Goal: Download file/media: Obtain a digital file from the website

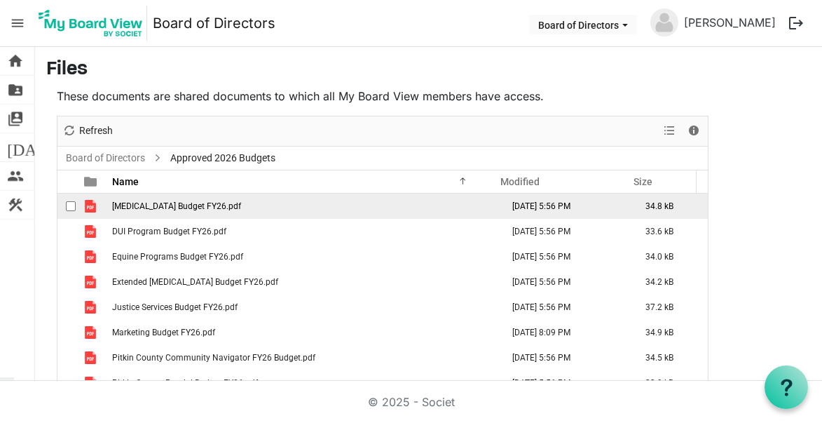
click at [70, 205] on span "checkbox" at bounding box center [71, 206] width 10 height 10
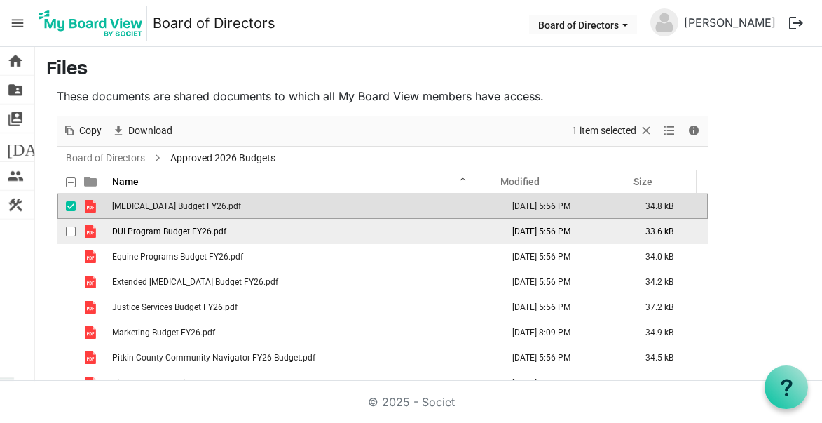
click at [69, 232] on span "checkbox" at bounding box center [71, 231] width 10 height 10
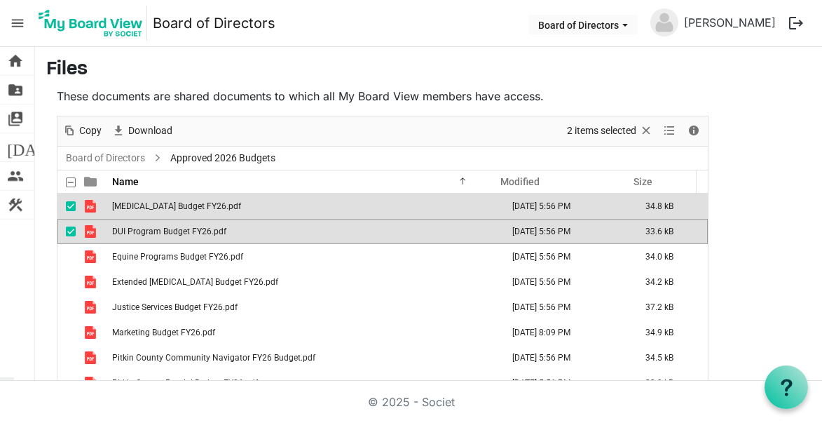
click at [69, 183] on span at bounding box center [71, 182] width 10 height 10
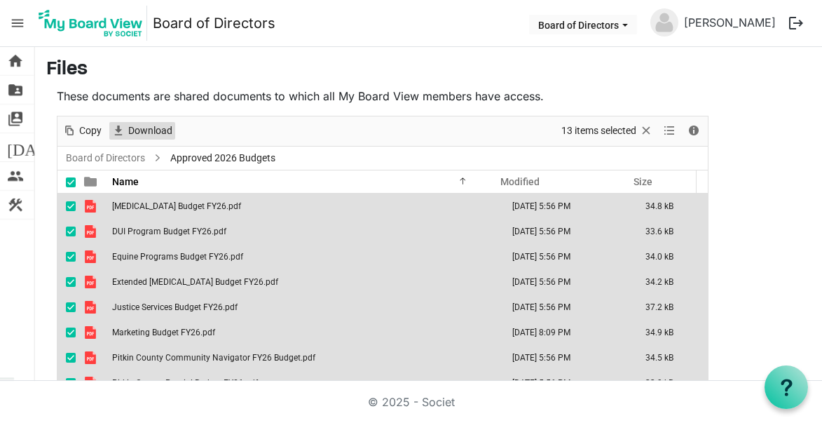
click at [147, 129] on span "Download" at bounding box center [150, 131] width 47 height 18
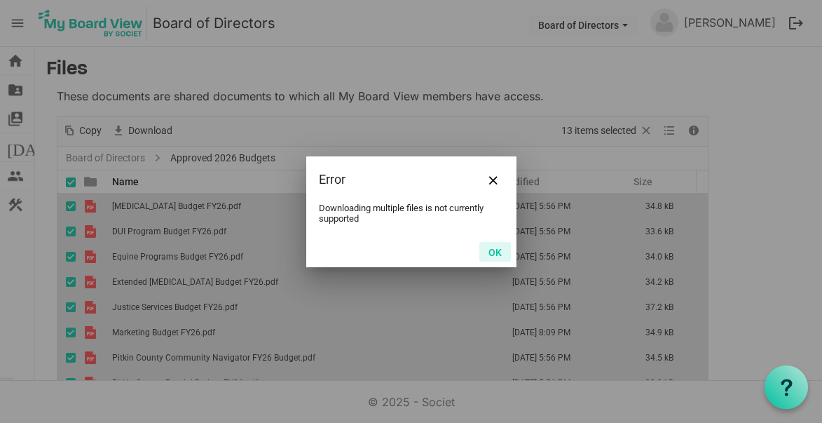
click at [496, 250] on button "OK" at bounding box center [496, 252] width 32 height 20
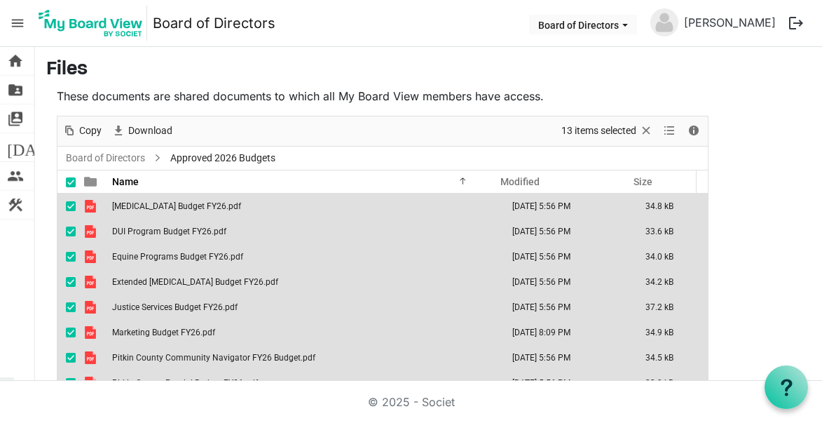
click at [73, 183] on th at bounding box center [66, 181] width 18 height 22
click at [69, 182] on span at bounding box center [71, 182] width 10 height 10
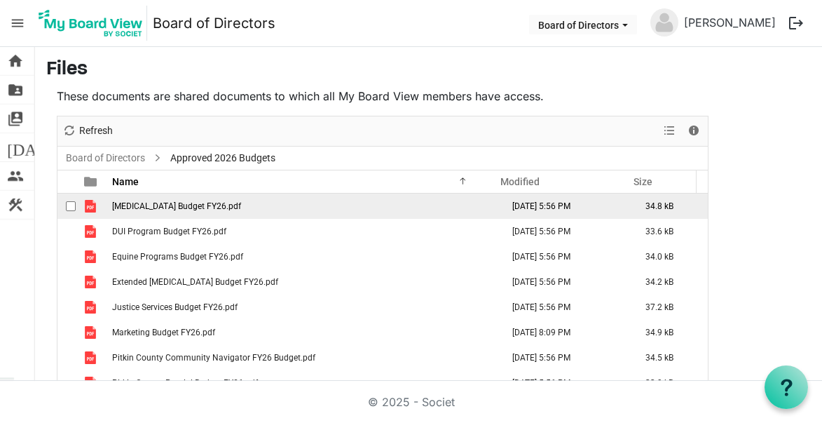
click at [183, 205] on span "Drug Testing Budget FY26.pdf" at bounding box center [176, 206] width 129 height 10
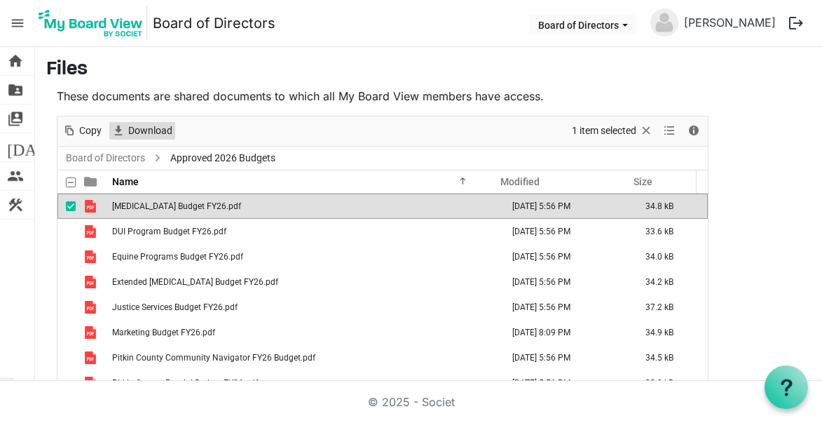
click at [149, 128] on span "Download" at bounding box center [150, 131] width 47 height 18
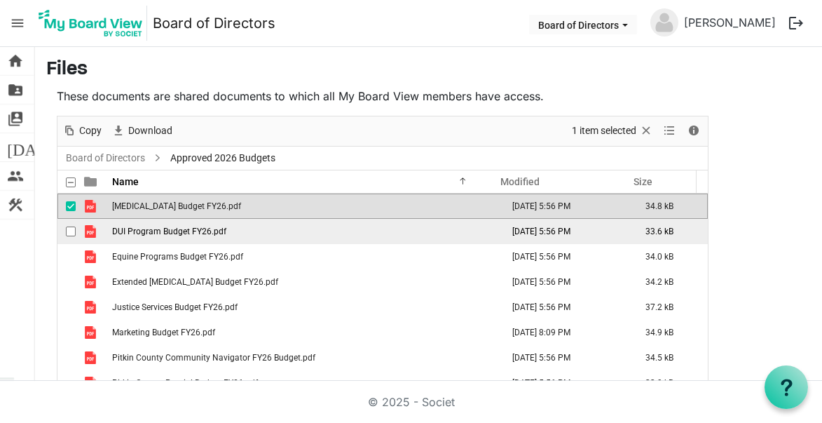
click at [72, 231] on span "checkbox" at bounding box center [71, 231] width 10 height 10
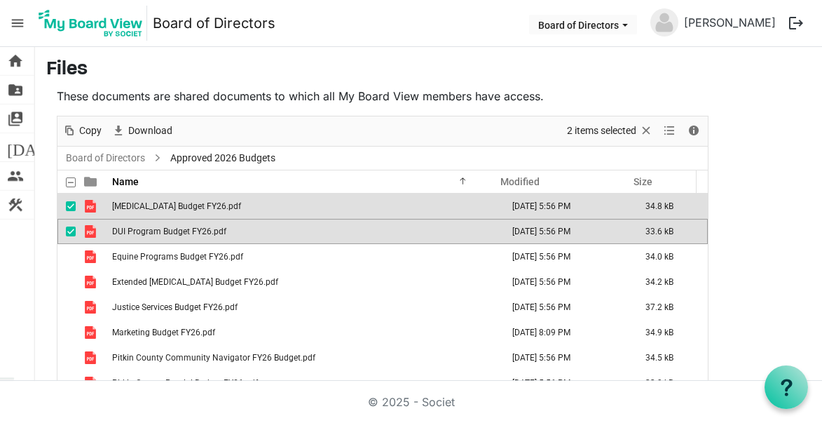
click at [70, 205] on span "checkbox" at bounding box center [71, 206] width 10 height 10
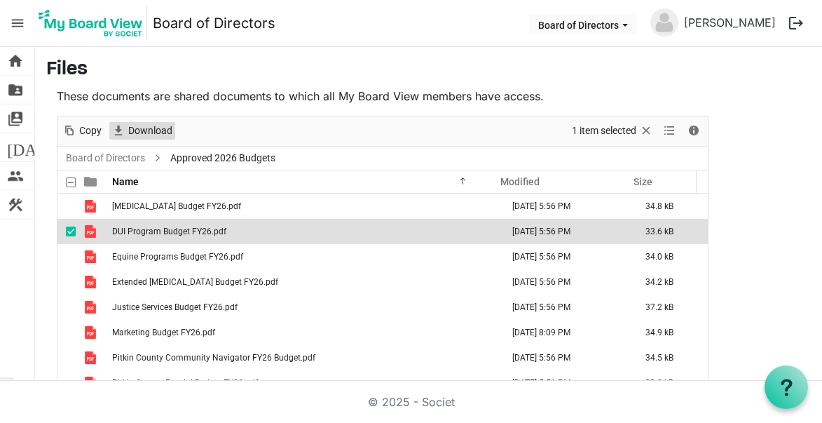
click at [145, 127] on span "Download" at bounding box center [150, 131] width 47 height 18
click at [71, 232] on span "checkbox" at bounding box center [71, 231] width 10 height 10
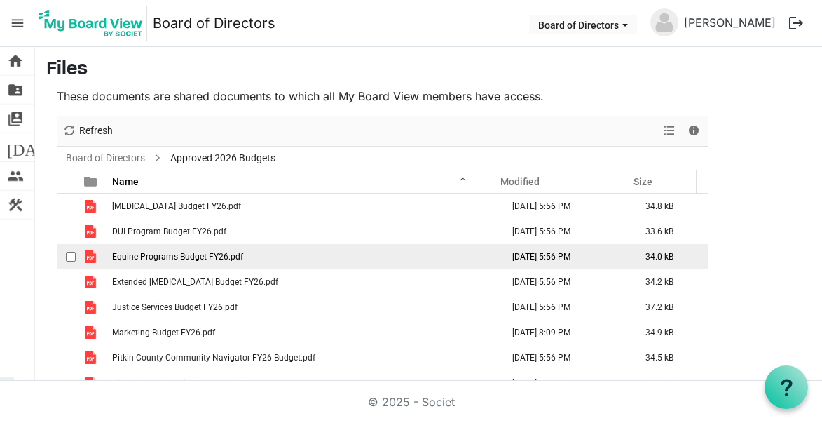
click at [69, 257] on span "checkbox" at bounding box center [71, 257] width 10 height 10
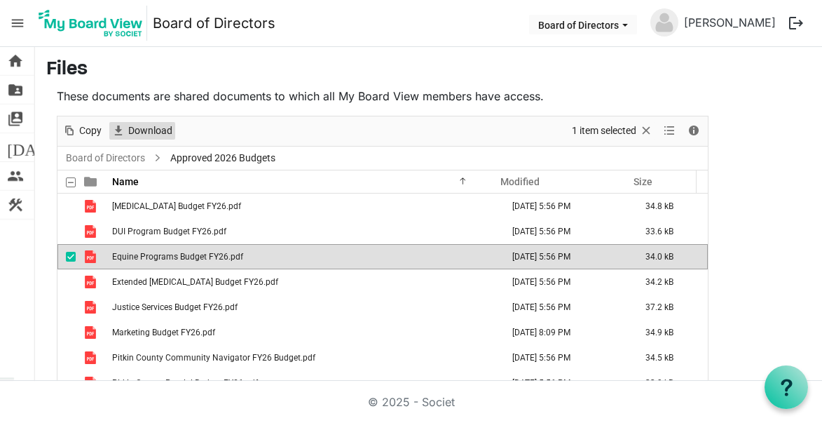
click at [156, 130] on span "Download" at bounding box center [150, 131] width 47 height 18
click at [72, 256] on span "checkbox" at bounding box center [71, 257] width 10 height 10
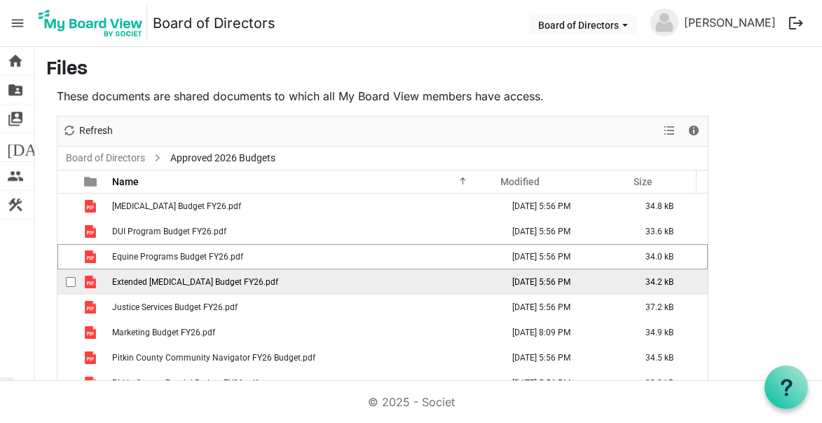
click at [69, 280] on span "checkbox" at bounding box center [71, 282] width 10 height 10
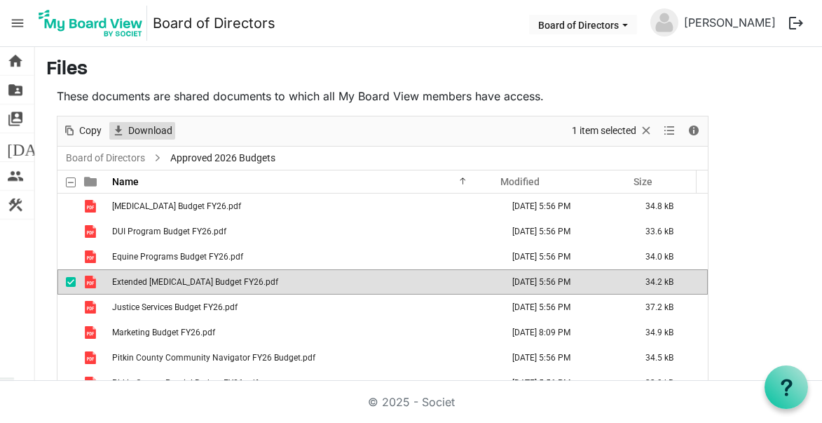
click at [155, 129] on span "Download" at bounding box center [150, 131] width 47 height 18
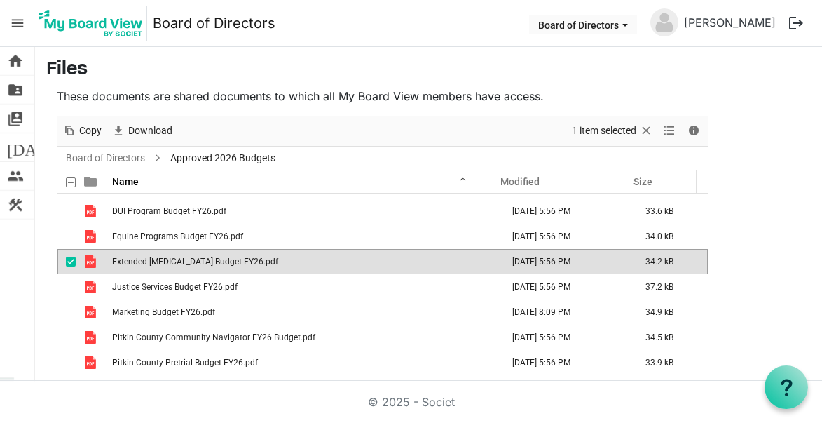
scroll to position [31, 0]
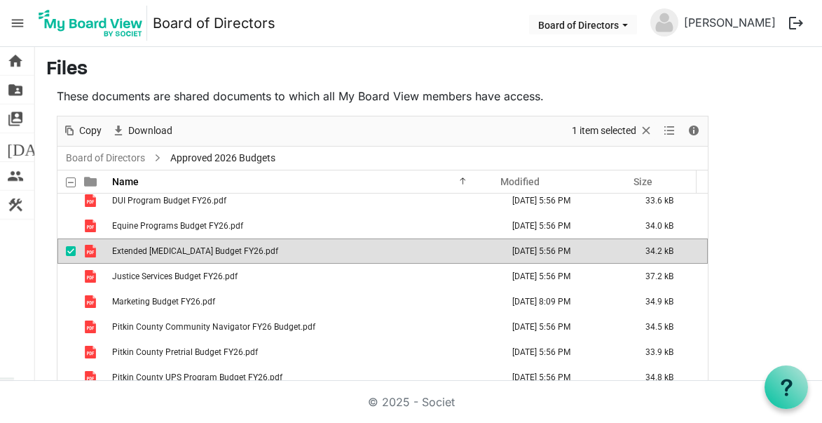
click at [74, 250] on span "checkbox" at bounding box center [71, 251] width 10 height 10
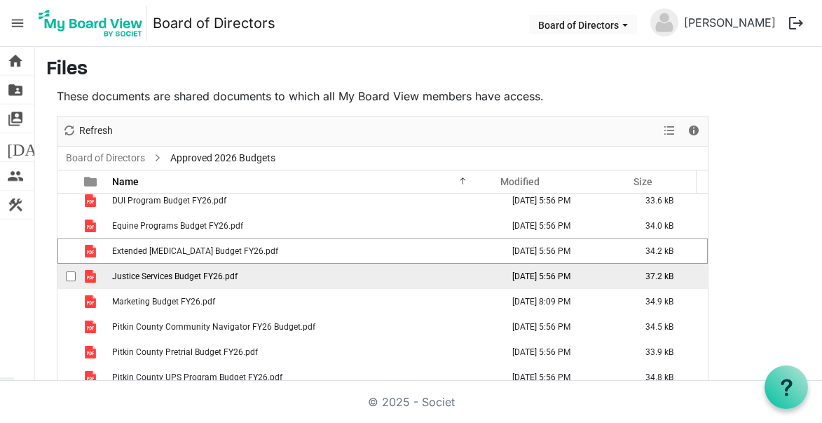
click at [69, 271] on span "checkbox" at bounding box center [71, 276] width 10 height 10
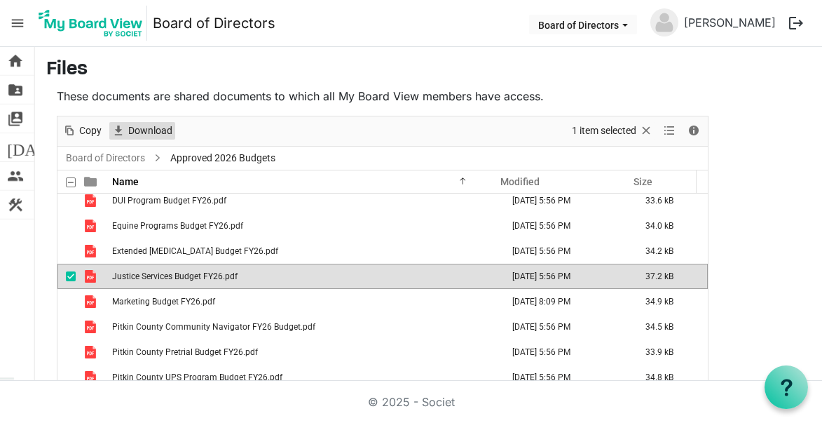
click at [155, 128] on span "Download" at bounding box center [150, 131] width 47 height 18
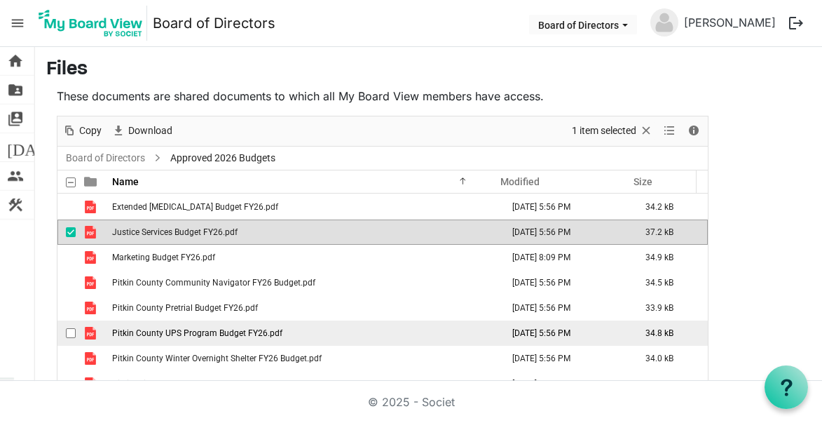
scroll to position [88, 0]
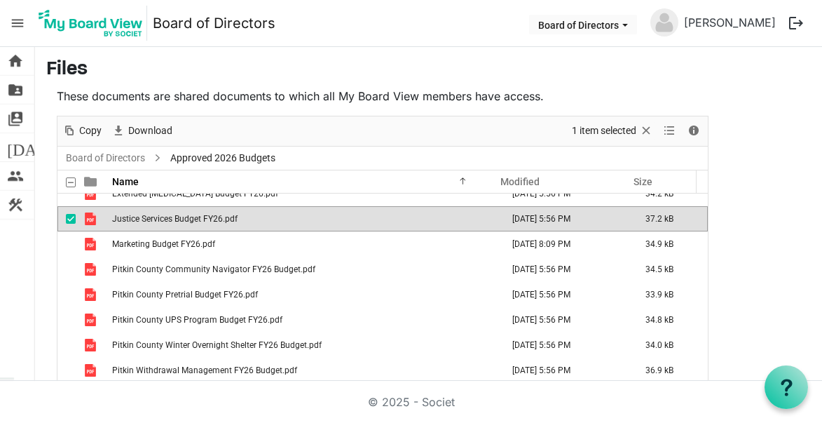
click at [67, 217] on span "checkbox" at bounding box center [71, 219] width 10 height 10
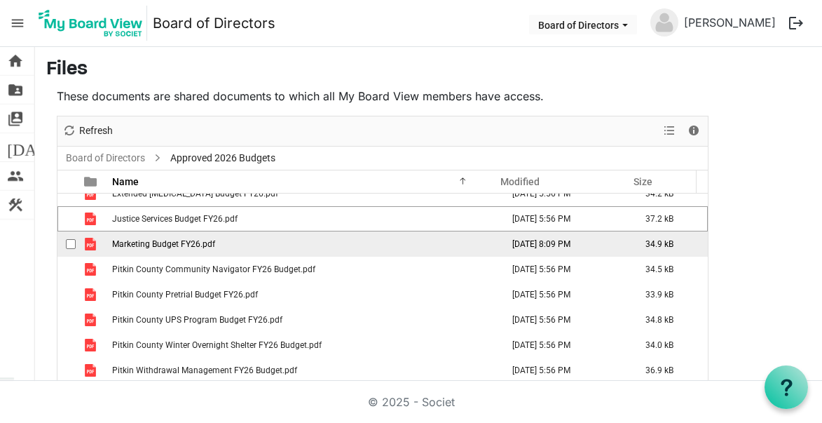
click at [72, 243] on span "checkbox" at bounding box center [71, 244] width 10 height 10
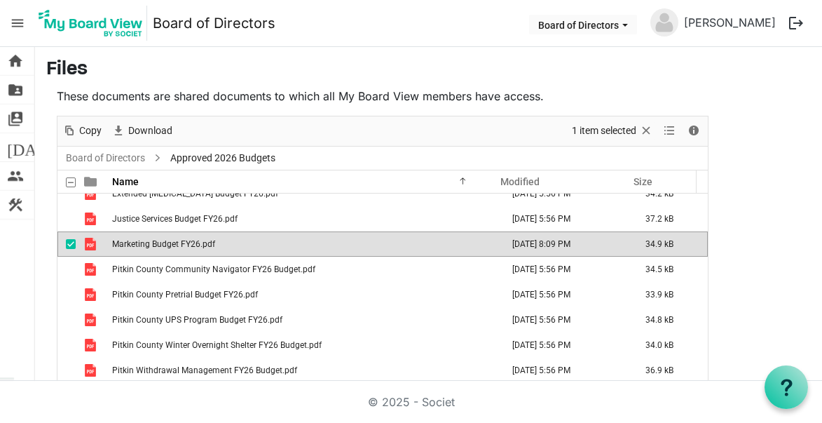
click at [154, 240] on span "Marketing Budget FY26.pdf" at bounding box center [163, 244] width 103 height 10
click at [160, 132] on span "Download" at bounding box center [150, 131] width 47 height 18
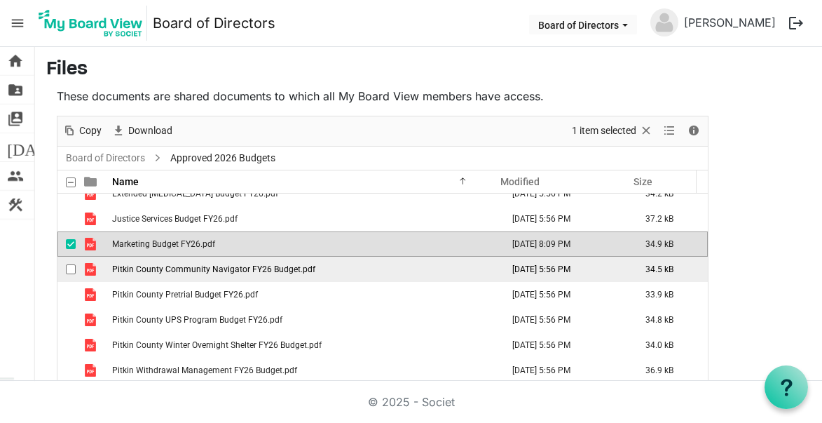
click at [135, 268] on span "Pitkin County Community Navigator FY26 Budget.pdf" at bounding box center [213, 269] width 203 height 10
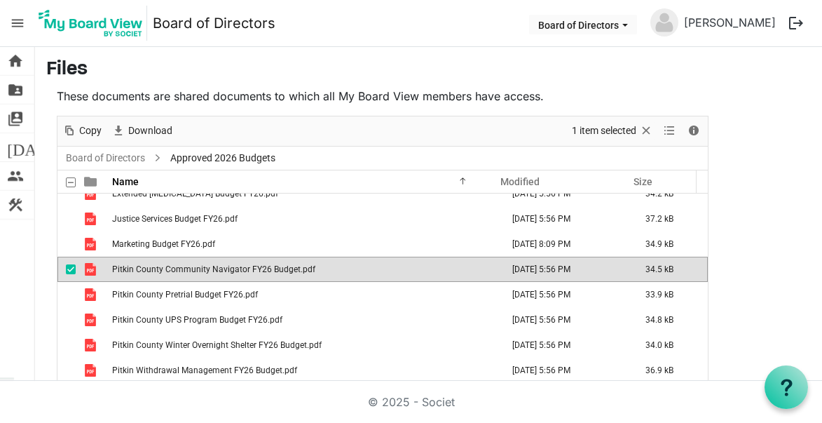
click at [135, 268] on span "Pitkin County Community Navigator FY26 Budget.pdf" at bounding box center [213, 269] width 203 height 10
click at [153, 133] on span "Download" at bounding box center [150, 131] width 47 height 18
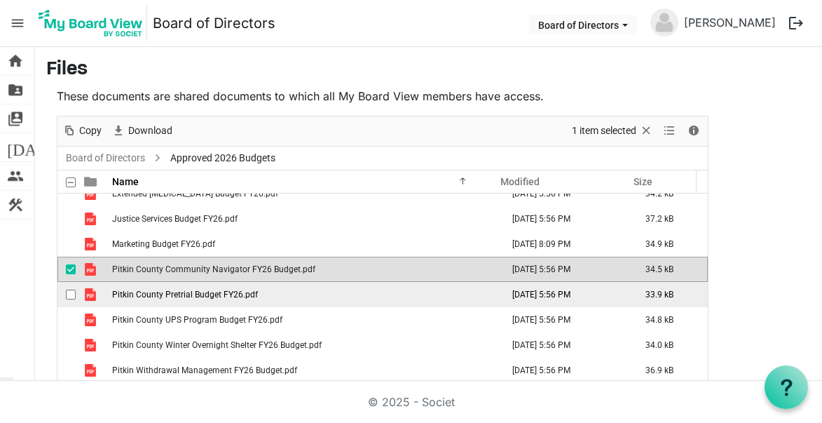
click at [149, 290] on span "Pitkin County Pretrial Budget FY26.pdf" at bounding box center [185, 295] width 146 height 10
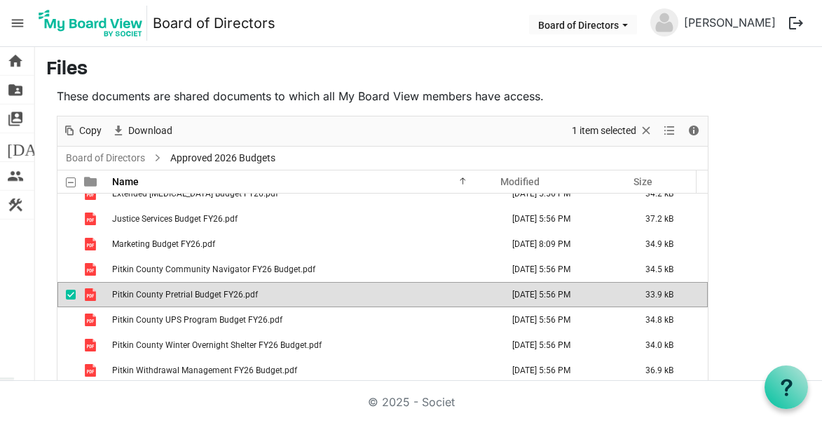
click at [151, 287] on td "Pitkin County Pretrial Budget FY26.pdf" at bounding box center [303, 294] width 390 height 25
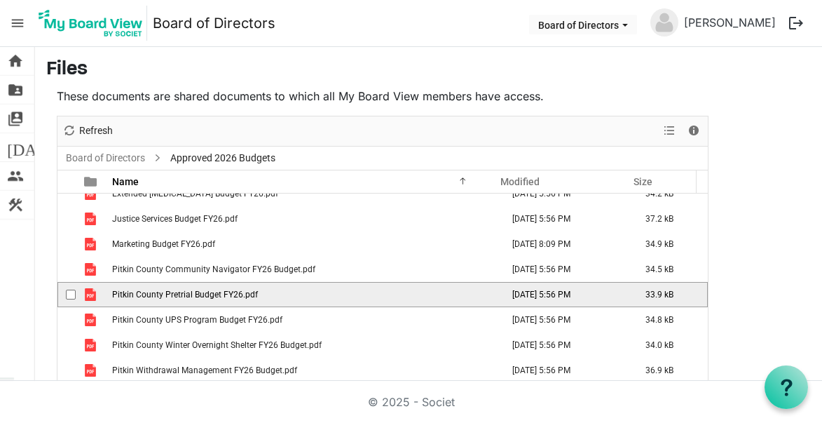
click at [153, 297] on span "Pitkin County Pretrial Budget FY26.pdf" at bounding box center [185, 295] width 146 height 10
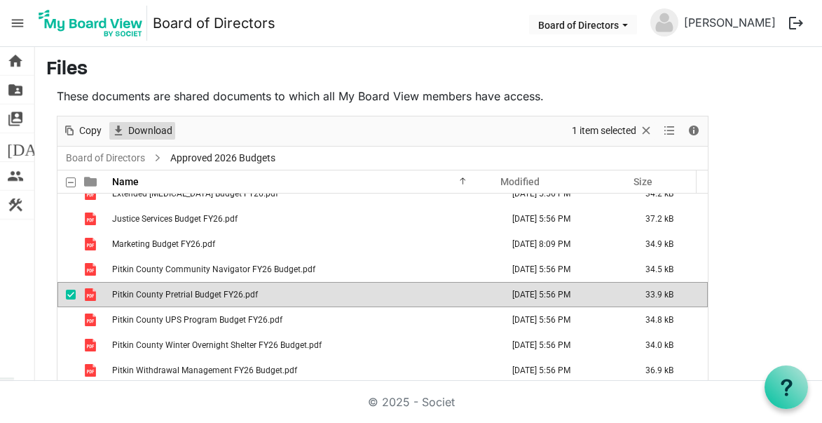
click at [153, 133] on span "Download" at bounding box center [150, 131] width 47 height 18
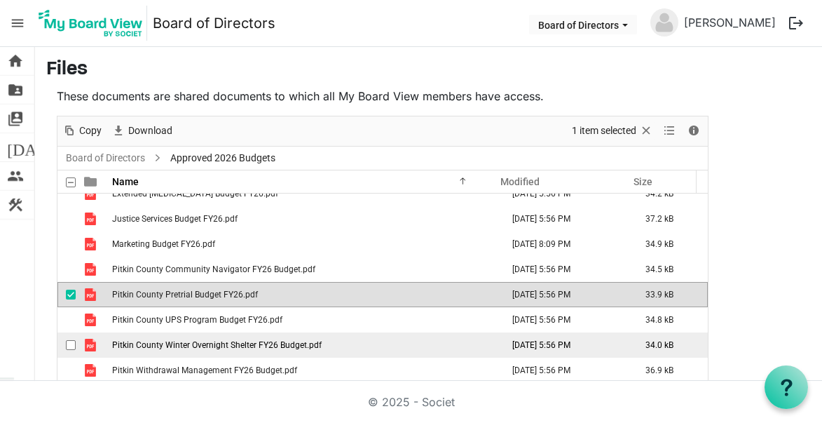
scroll to position [91, 0]
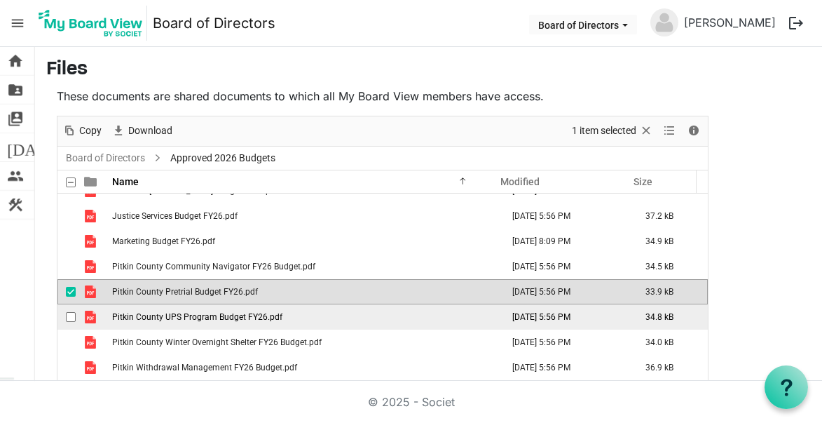
click at [164, 320] on span "Pitkin County UPS Program Budget FY26.pdf" at bounding box center [197, 317] width 170 height 10
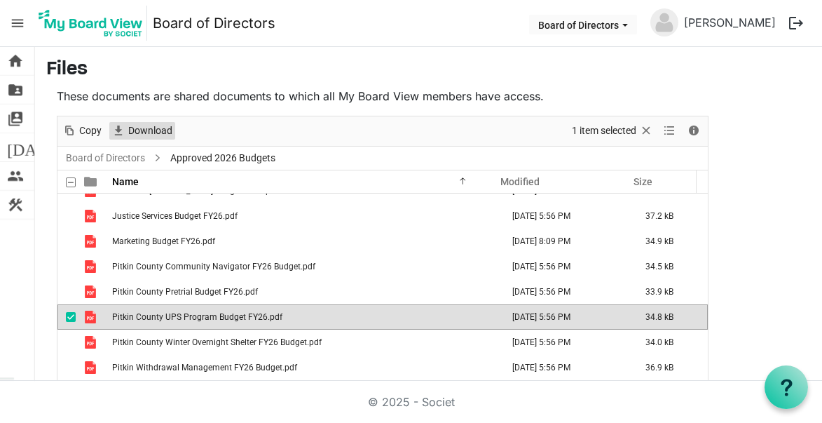
click at [144, 130] on span "Download" at bounding box center [150, 131] width 47 height 18
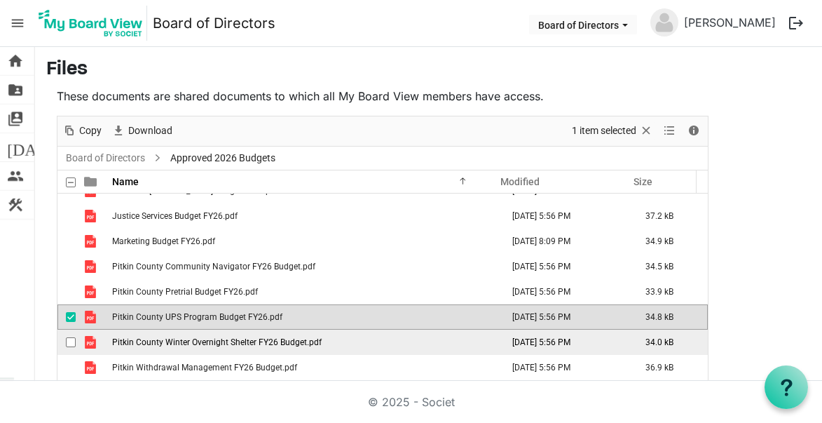
click at [182, 346] on span "Pitkin County Winter Overnight Shelter FY26 Budget.pdf" at bounding box center [217, 342] width 210 height 10
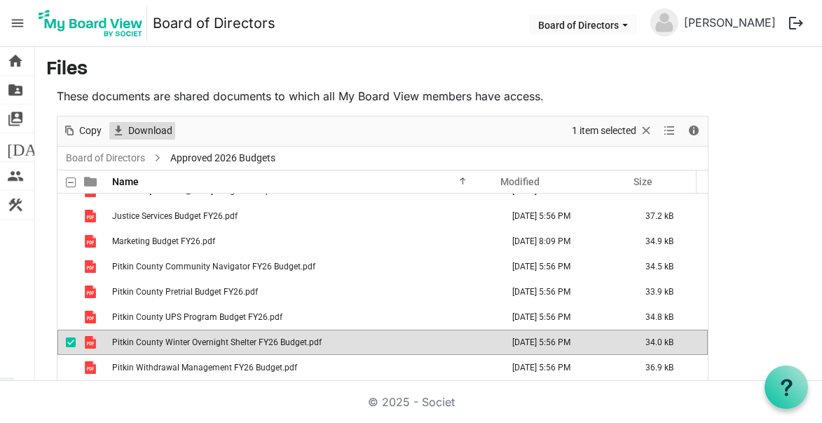
click at [147, 130] on span "Download" at bounding box center [150, 131] width 47 height 18
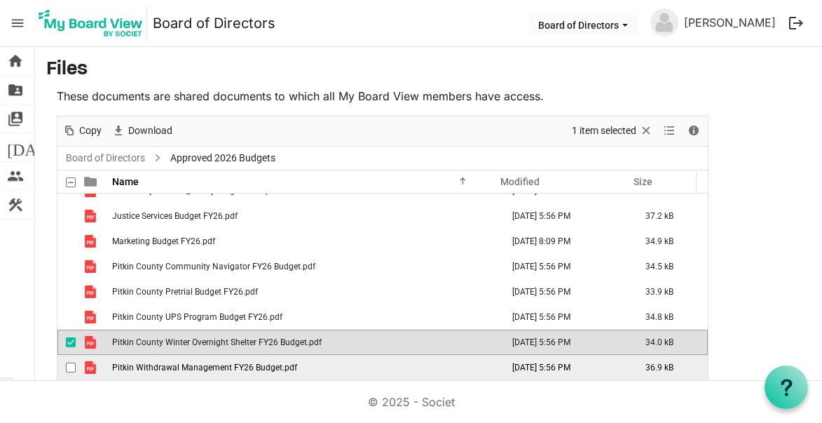
click at [183, 368] on span "Pitkin Withdrawal Management FY26 Budget.pdf" at bounding box center [204, 367] width 185 height 10
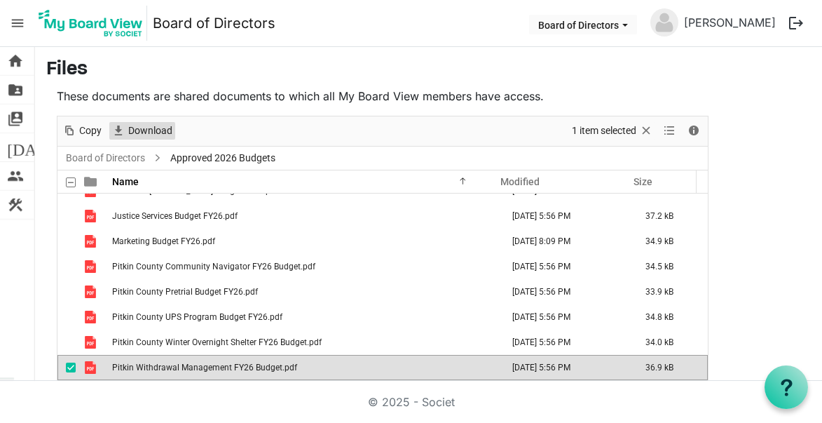
click at [154, 133] on span "Download" at bounding box center [150, 131] width 47 height 18
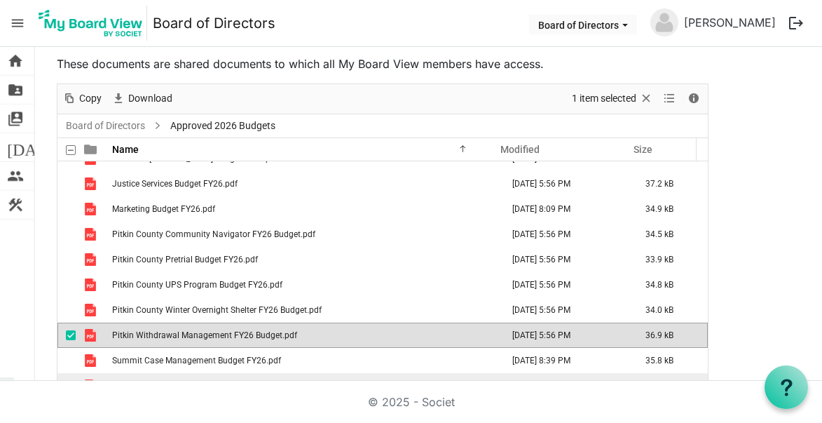
scroll to position [61, 0]
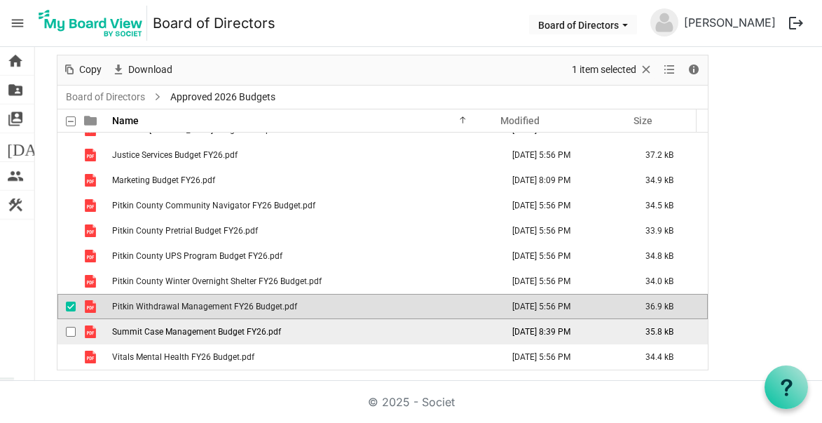
click at [140, 333] on span "Summit Case Management Budget FY26.pdf" at bounding box center [196, 332] width 169 height 10
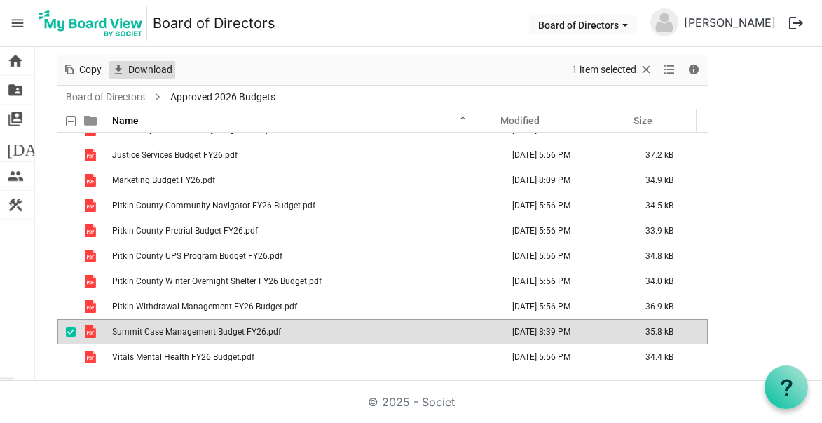
click at [161, 75] on span "Download" at bounding box center [150, 70] width 47 height 18
click at [69, 330] on span "checkbox" at bounding box center [71, 332] width 10 height 10
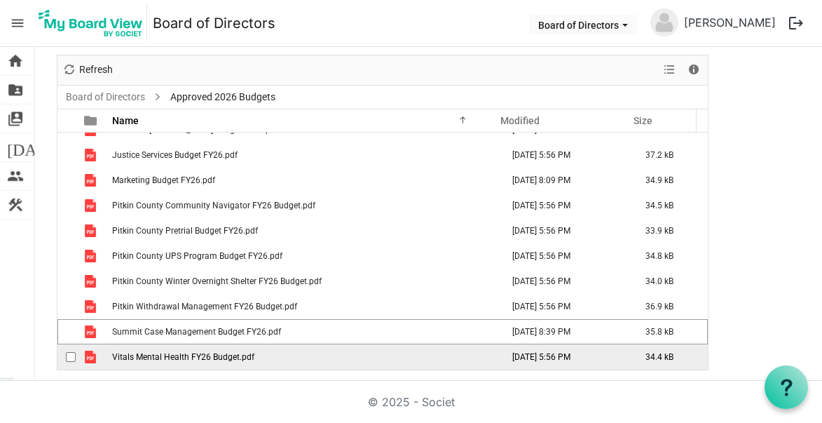
click at [146, 358] on span "Vitals Mental Health FY26 Budget.pdf" at bounding box center [183, 357] width 142 height 10
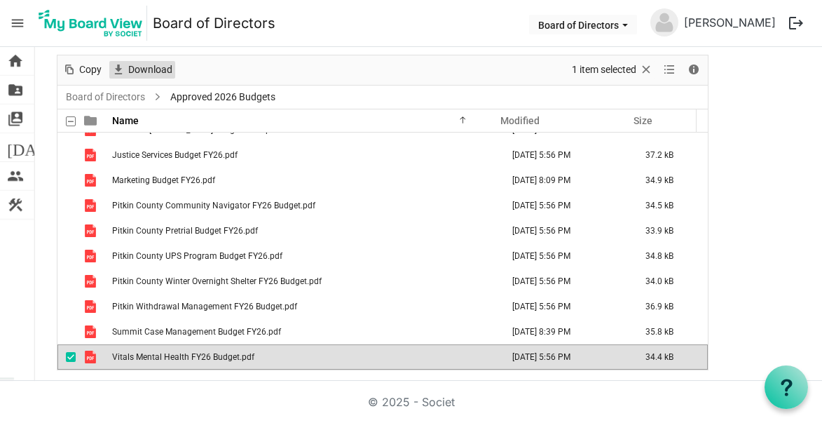
click at [147, 74] on span "Download" at bounding box center [150, 70] width 47 height 18
click at [69, 358] on span "checkbox" at bounding box center [71, 357] width 10 height 10
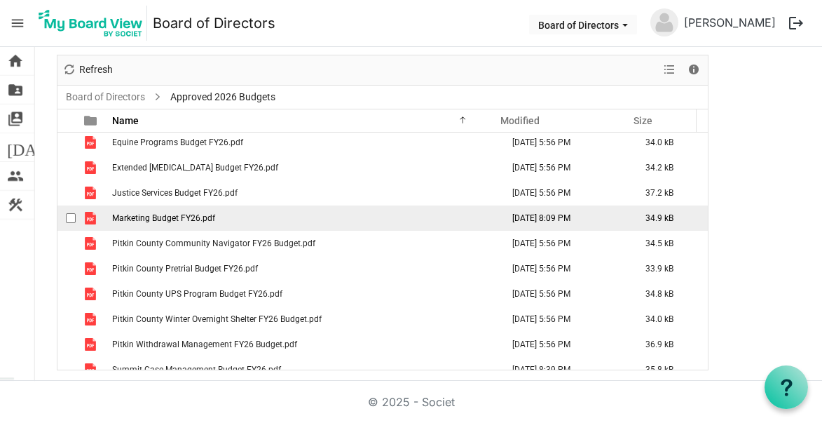
scroll to position [0, 0]
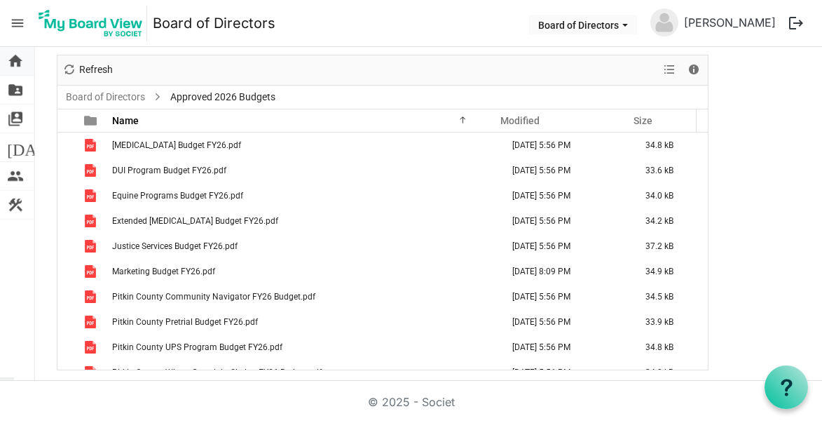
click at [24, 67] on link "home Home" at bounding box center [17, 61] width 34 height 28
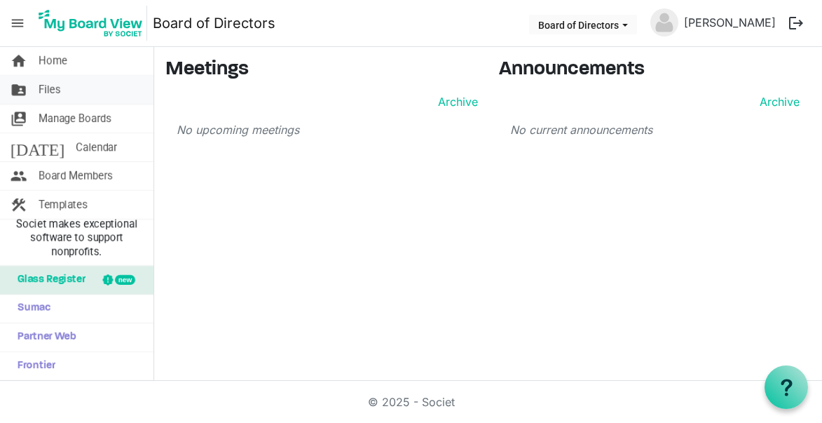
click at [61, 88] on link "folder_shared Files" at bounding box center [77, 90] width 154 height 28
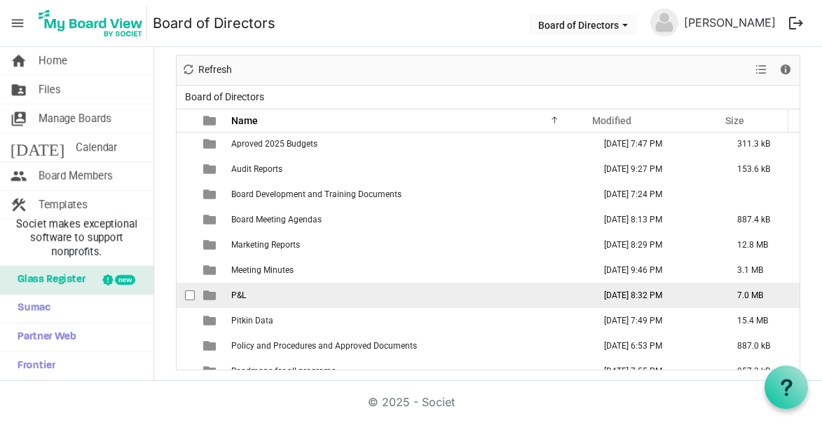
scroll to position [51, 0]
click at [363, 294] on td "P&L" at bounding box center [408, 295] width 362 height 25
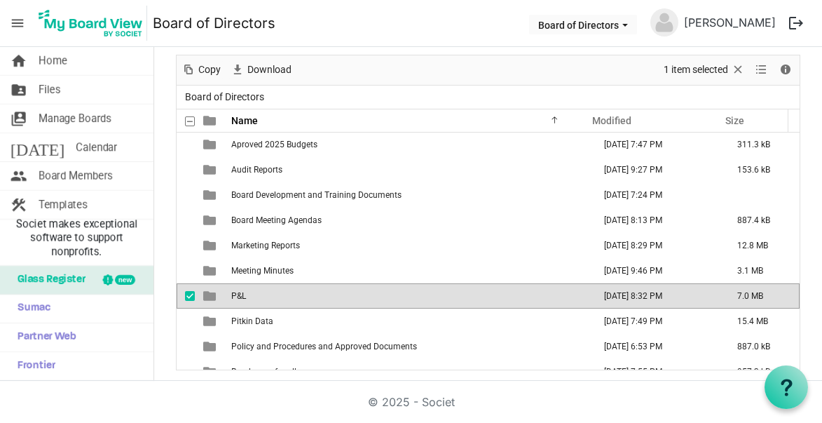
click at [363, 294] on td "P&L" at bounding box center [408, 295] width 362 height 25
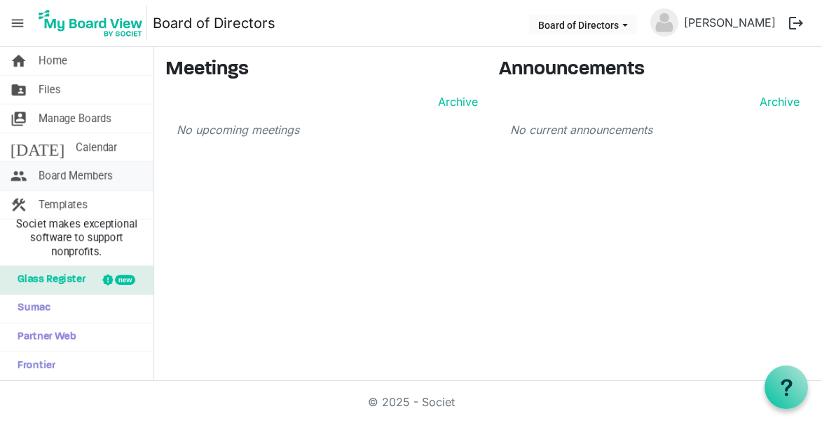
click at [82, 172] on span "Board Members" at bounding box center [76, 176] width 74 height 28
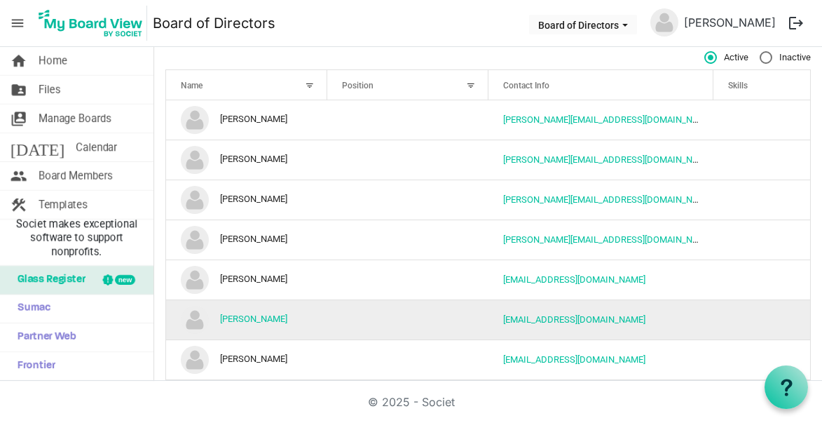
scroll to position [105, 0]
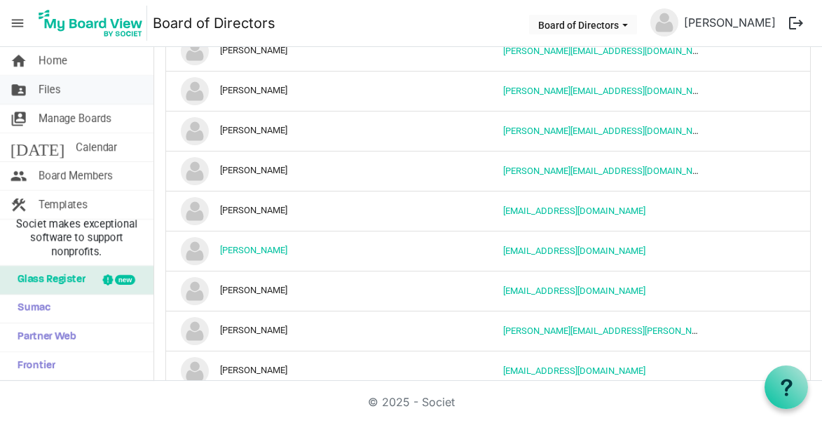
click at [118, 98] on link "folder_shared Files" at bounding box center [77, 90] width 154 height 28
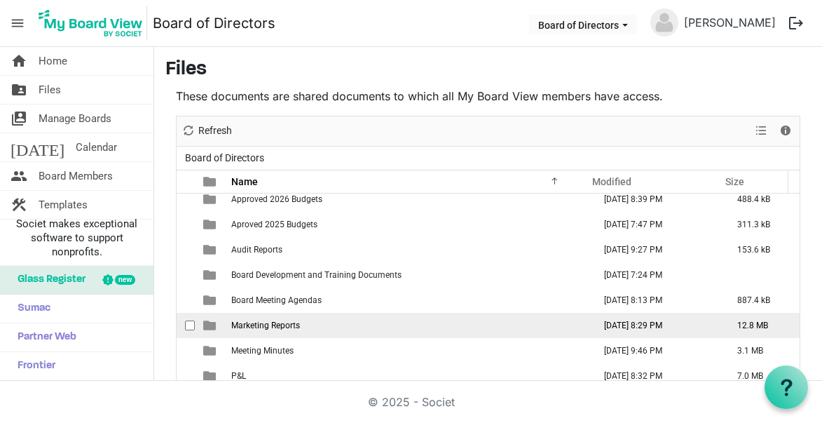
scroll to position [34, 0]
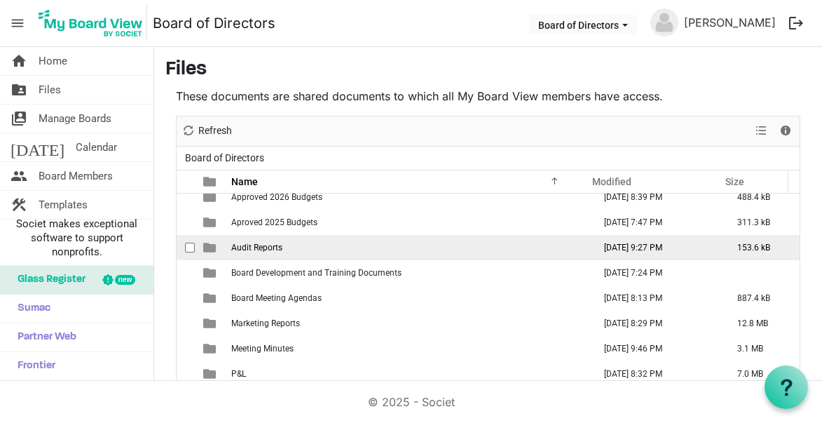
click at [369, 245] on td "Audit Reports" at bounding box center [408, 247] width 362 height 25
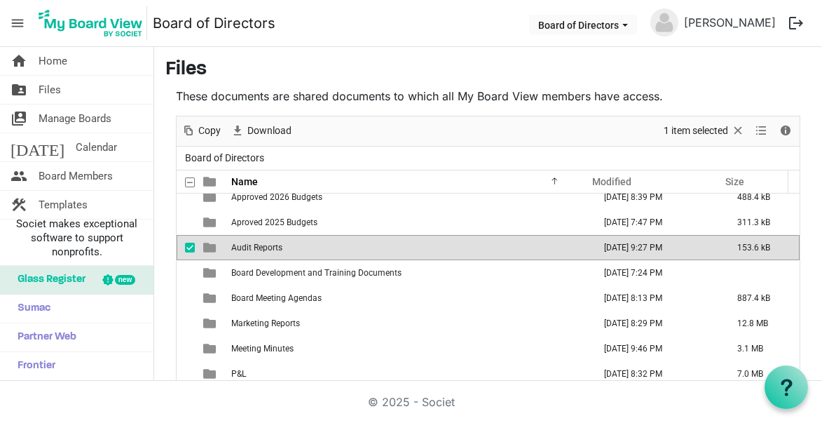
click at [369, 245] on td "Audit Reports" at bounding box center [408, 247] width 362 height 25
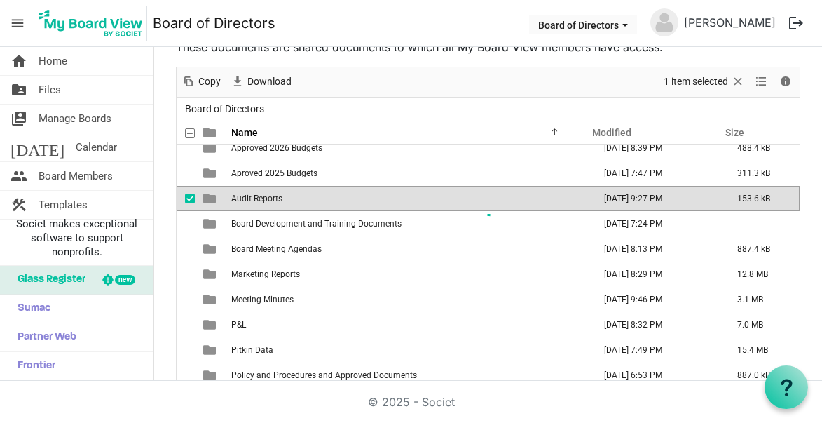
scroll to position [0, 0]
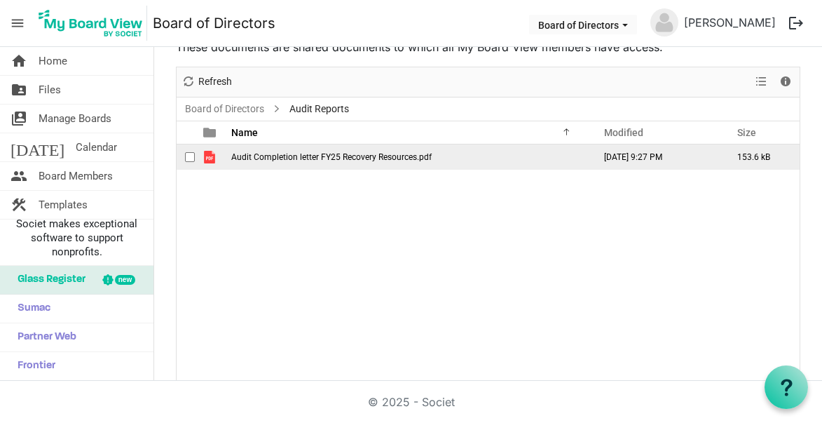
click at [328, 159] on span "Audit Completion letter FY25 Recovery Resources.pdf" at bounding box center [331, 157] width 201 height 10
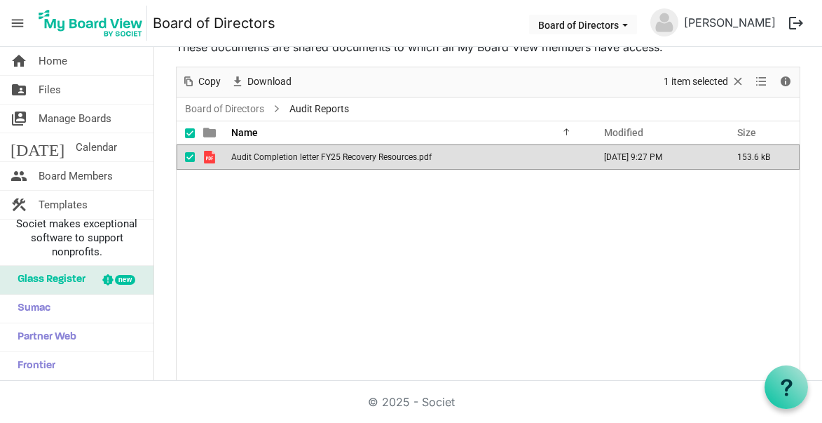
click at [328, 159] on span "Audit Completion letter FY25 Recovery Resources.pdf" at bounding box center [331, 157] width 201 height 10
click at [186, 131] on span at bounding box center [190, 133] width 10 height 10
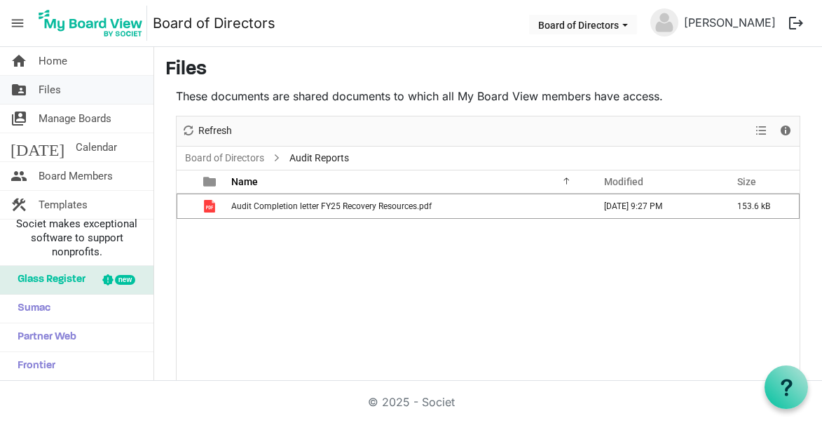
click at [87, 88] on link "folder_shared Files" at bounding box center [77, 90] width 154 height 28
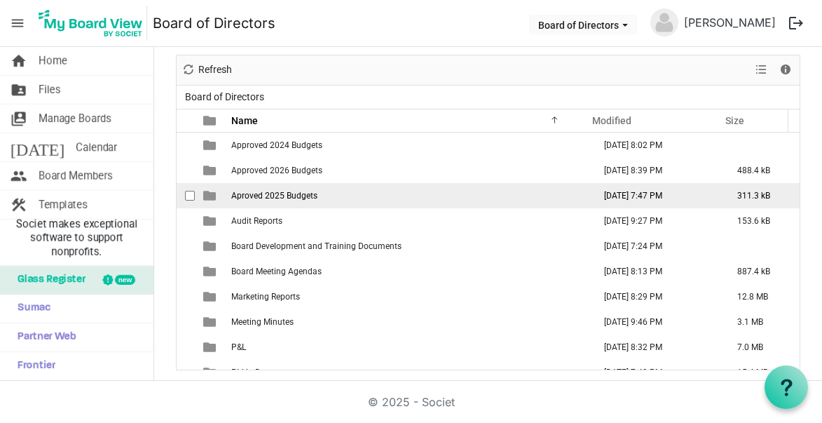
click at [324, 194] on td "Aproved 2025 Budgets" at bounding box center [408, 195] width 362 height 25
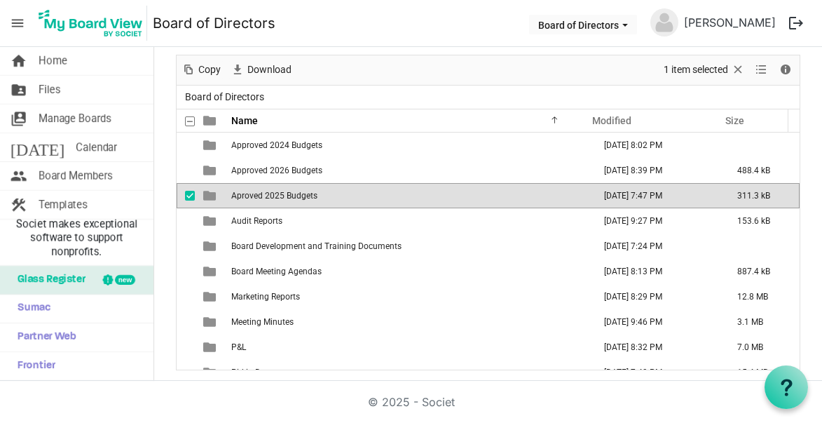
click at [324, 194] on td "Aproved 2025 Budgets" at bounding box center [408, 195] width 362 height 25
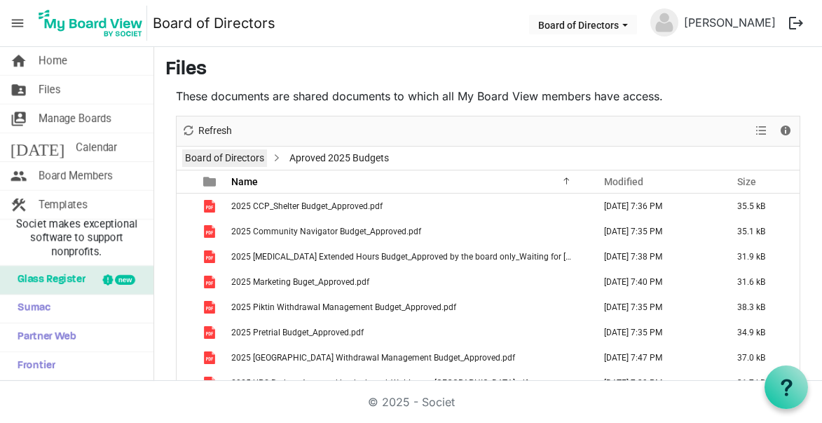
click at [245, 154] on link "Board of Directors" at bounding box center [224, 158] width 85 height 18
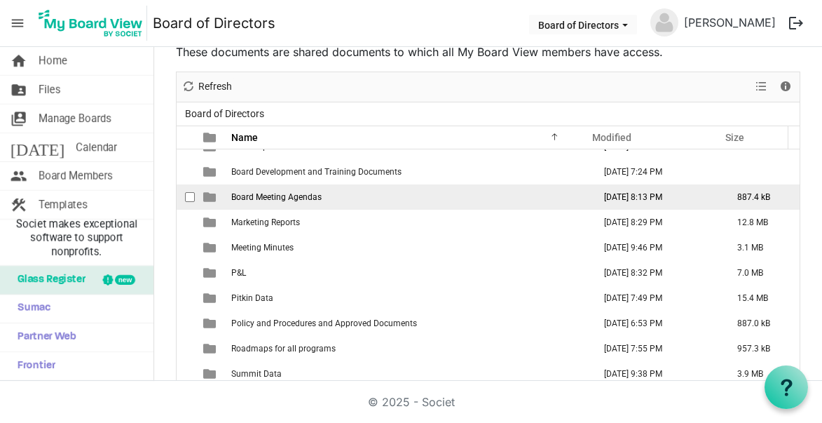
scroll to position [61, 0]
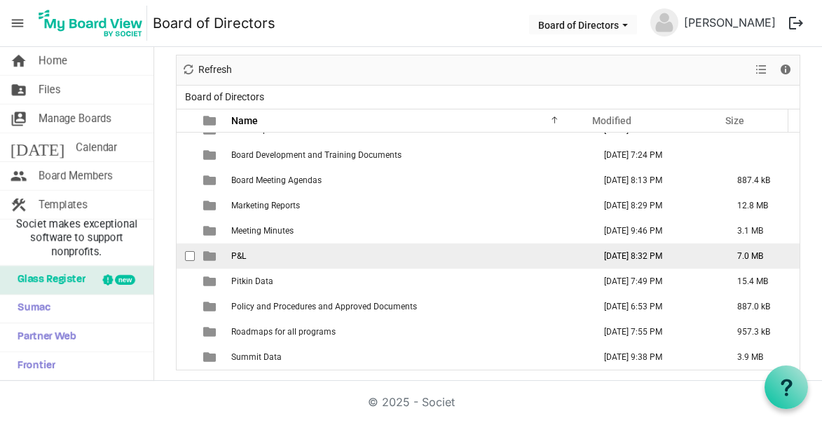
click at [278, 250] on td "P&L" at bounding box center [408, 255] width 362 height 25
click at [277, 250] on td "P&L" at bounding box center [408, 255] width 362 height 25
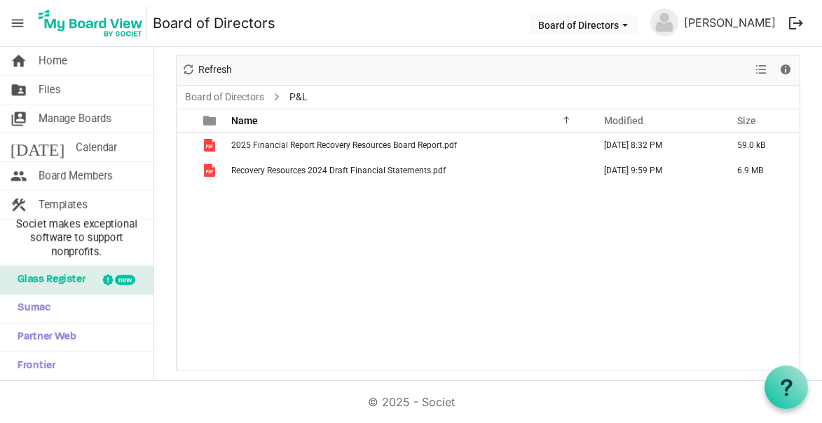
scroll to position [0, 0]
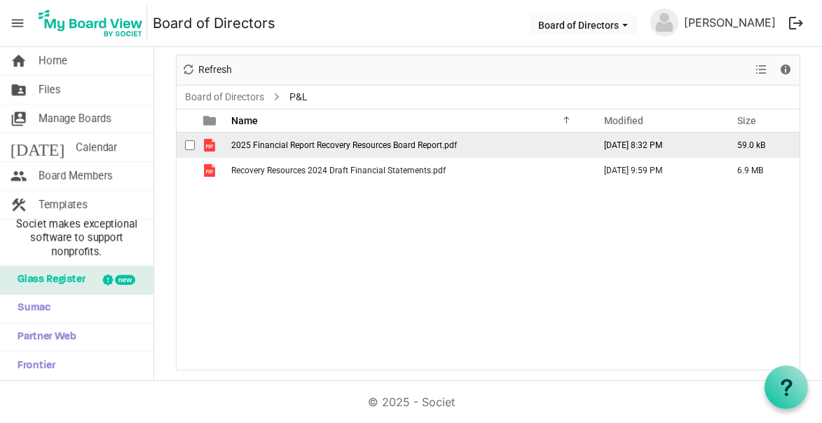
click at [407, 143] on span "2025 Financial Report Recovery Resources Board Report.pdf" at bounding box center [344, 145] width 226 height 10
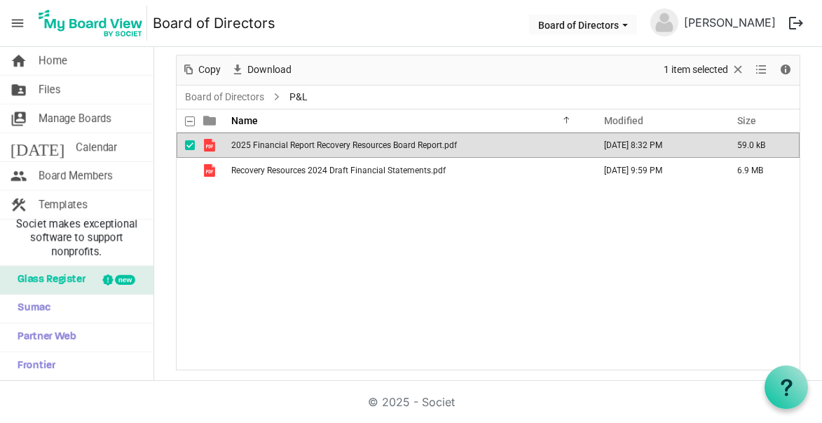
click at [407, 142] on span "2025 Financial Report Recovery Resources Board Report.pdf" at bounding box center [344, 145] width 226 height 10
